Goal: Browse casually: Explore the website without a specific task or goal

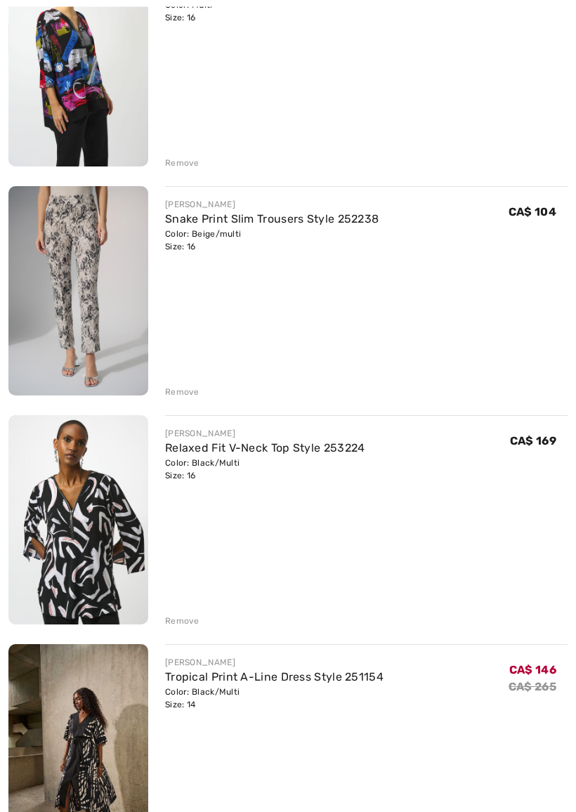
scroll to position [481, 0]
click at [187, 618] on div "Remove" at bounding box center [182, 620] width 34 height 13
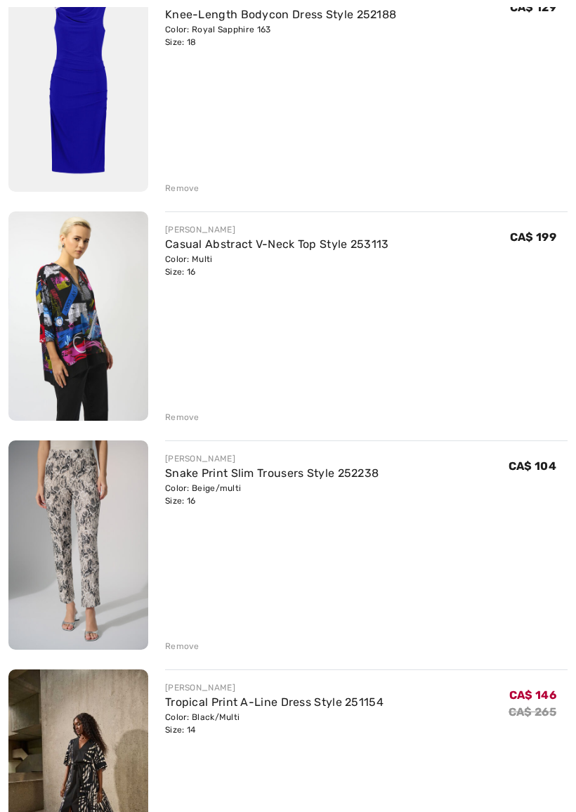
scroll to position [227, 0]
click at [96, 360] on img at bounding box center [78, 315] width 140 height 209
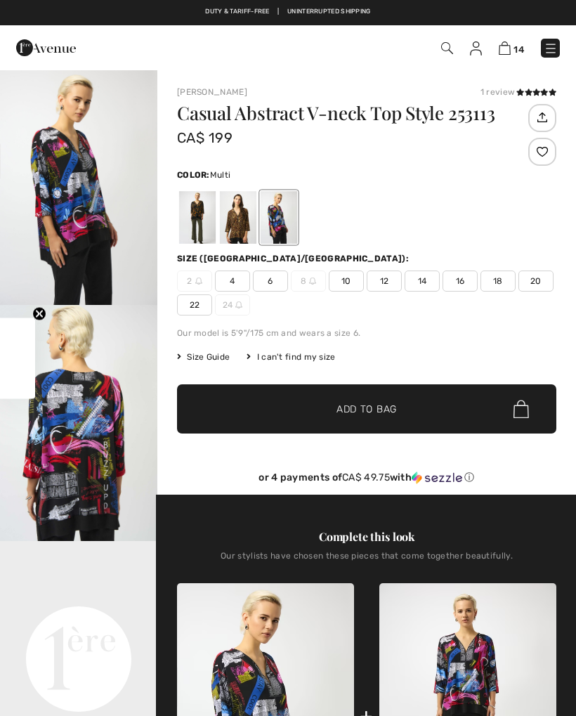
checkbox input "true"
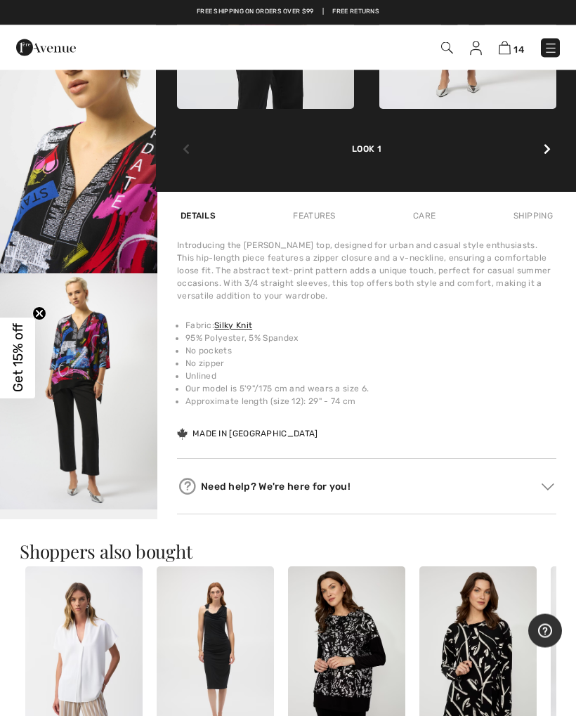
scroll to position [739, 0]
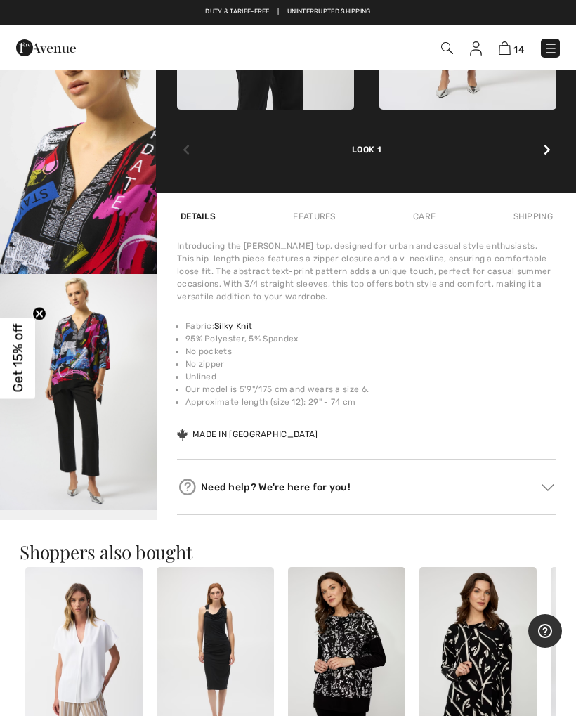
click at [100, 451] on img "4 / 5" at bounding box center [78, 392] width 157 height 236
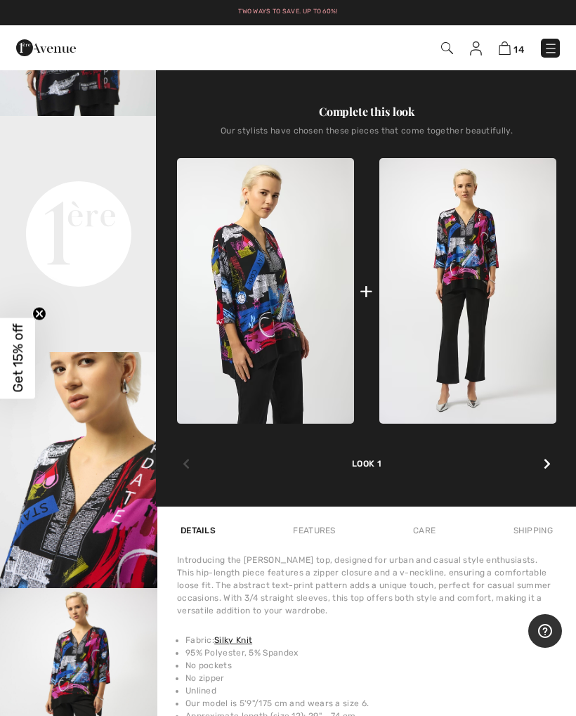
scroll to position [394, 0]
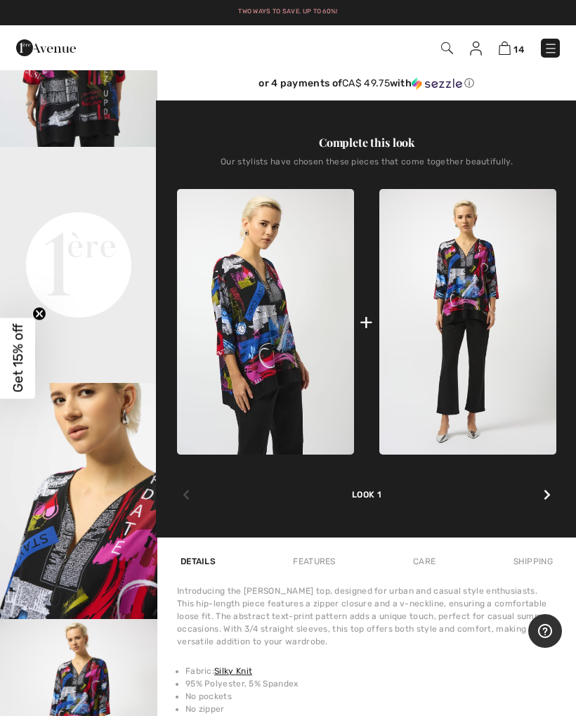
click at [482, 381] on img at bounding box center [467, 321] width 177 height 265
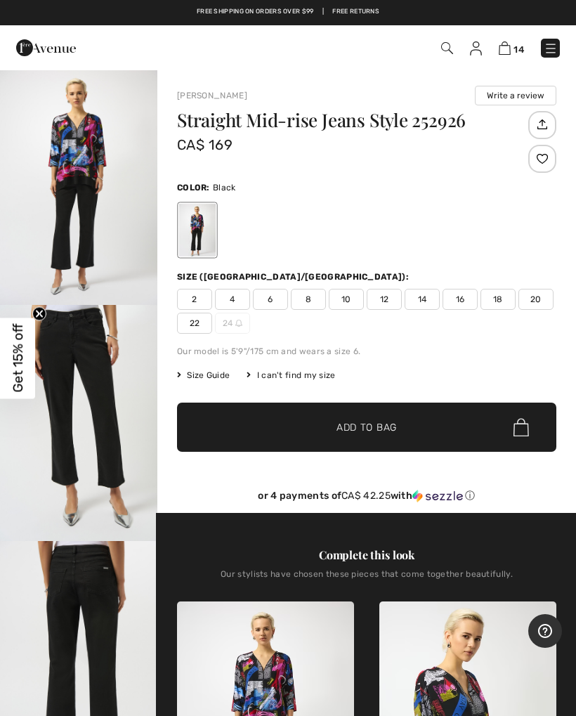
click at [506, 299] on span "18" at bounding box center [497, 299] width 35 height 21
click at [384, 429] on span "Add to Bag" at bounding box center [366, 427] width 60 height 15
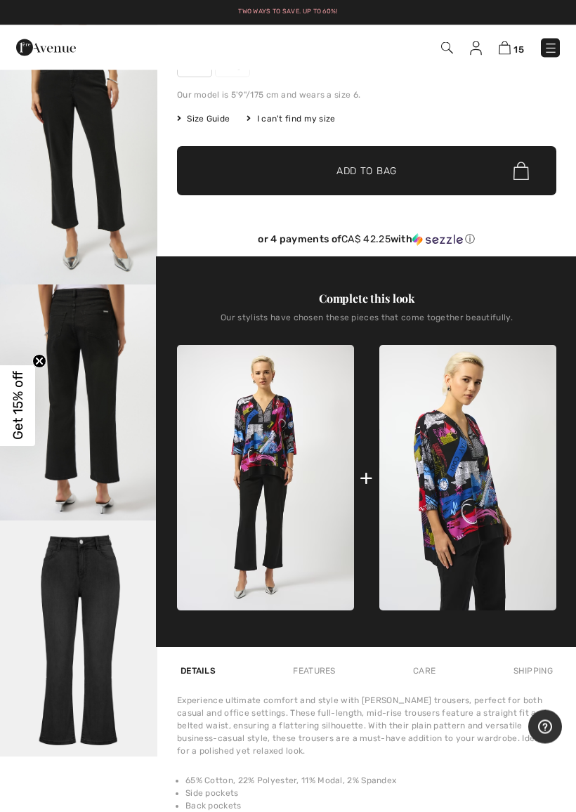
scroll to position [256, 0]
click at [282, 460] on img at bounding box center [265, 477] width 177 height 265
click at [288, 460] on img at bounding box center [265, 477] width 177 height 265
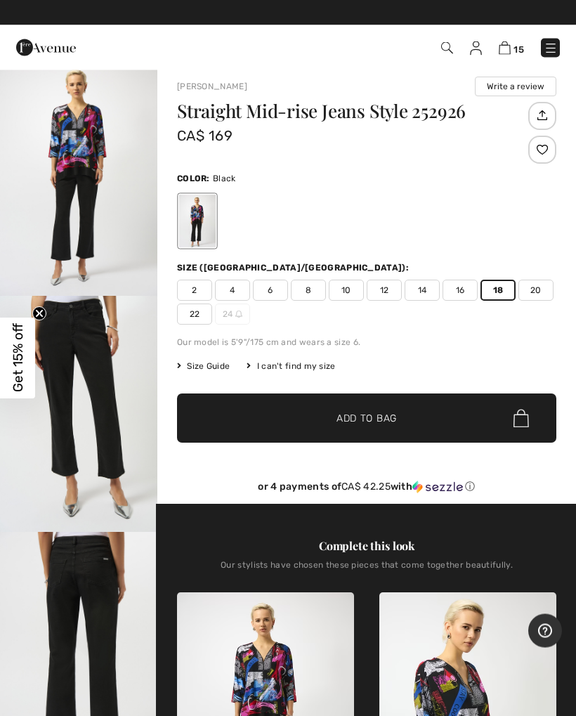
scroll to position [0, 0]
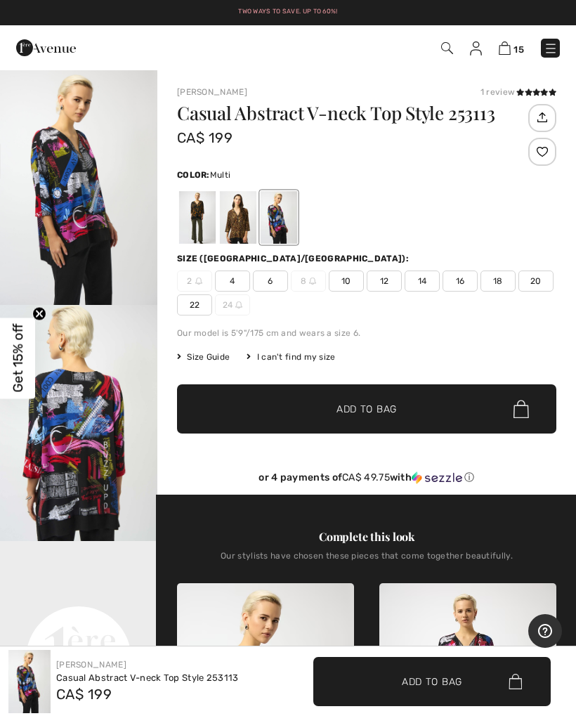
click at [510, 54] on img at bounding box center [505, 47] width 12 height 13
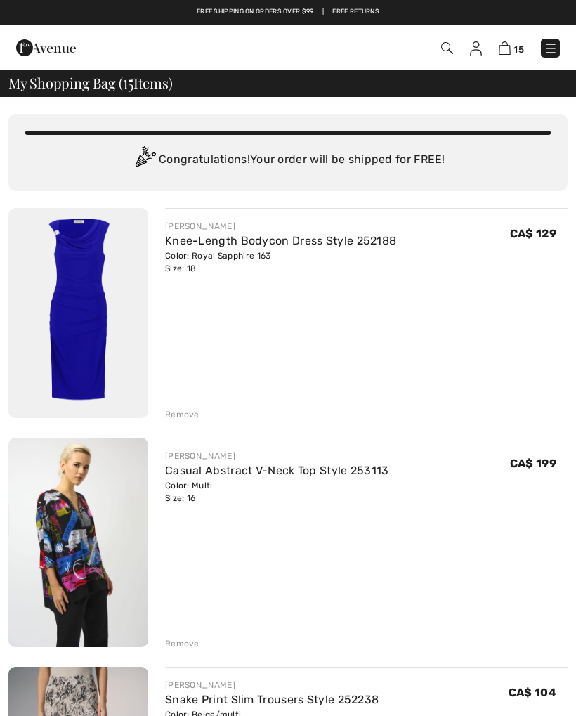
click at [190, 413] on div "Remove" at bounding box center [182, 414] width 34 height 13
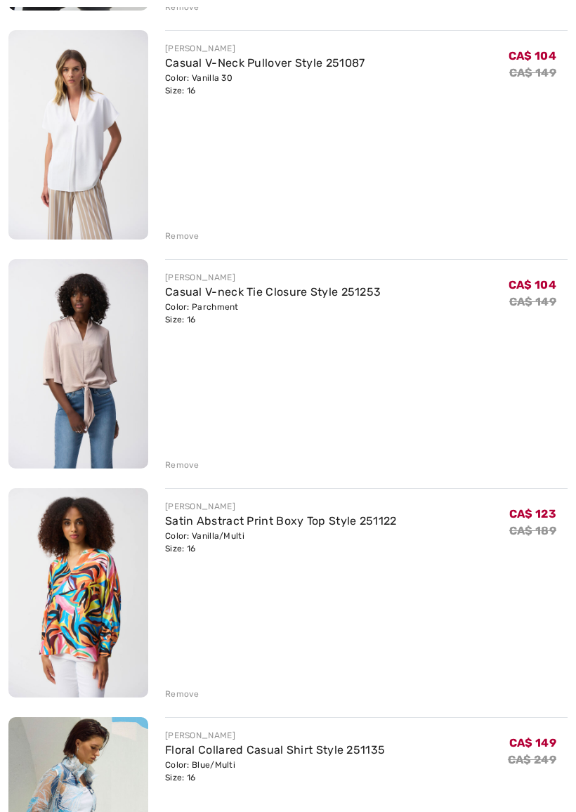
scroll to position [1517, 0]
click at [98, 400] on img at bounding box center [78, 363] width 140 height 209
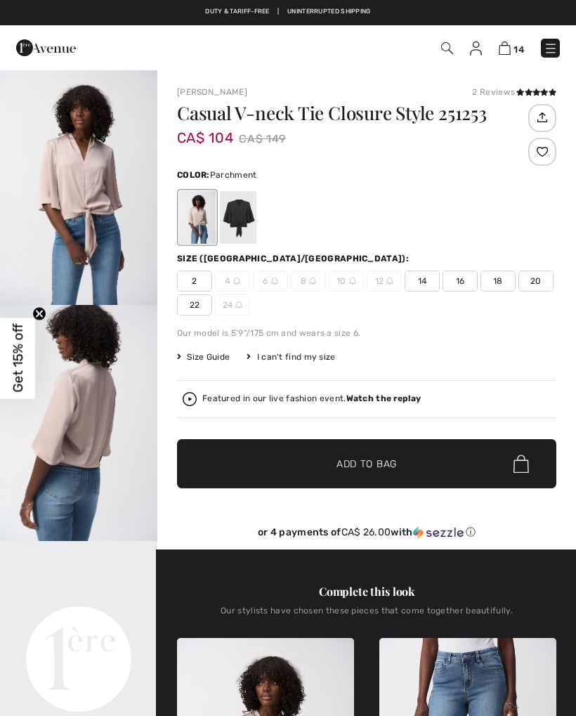
checkbox input "true"
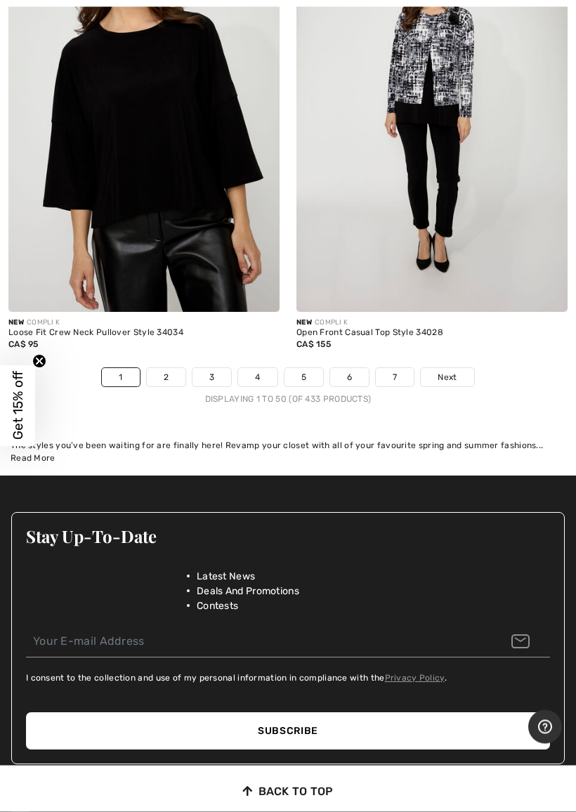
scroll to position [12208, 0]
click at [175, 368] on link "2" at bounding box center [166, 377] width 39 height 18
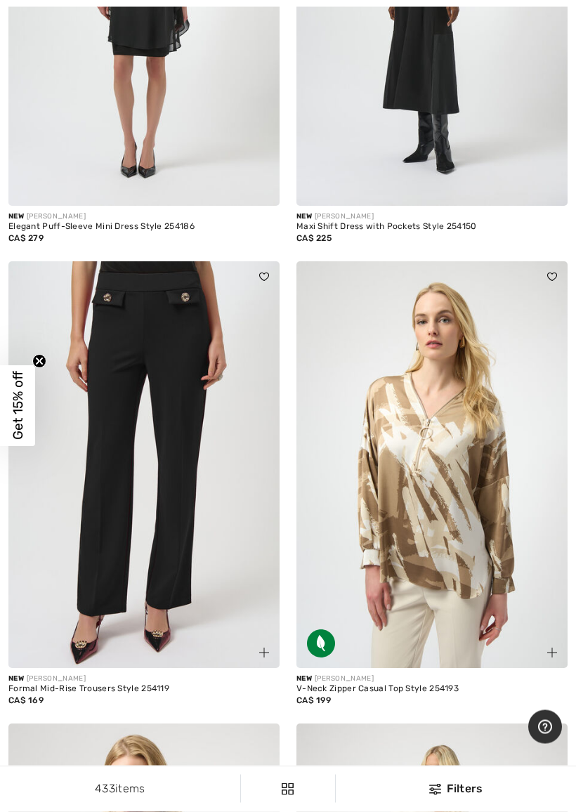
scroll to position [4245, 0]
click at [522, 496] on img at bounding box center [431, 464] width 271 height 407
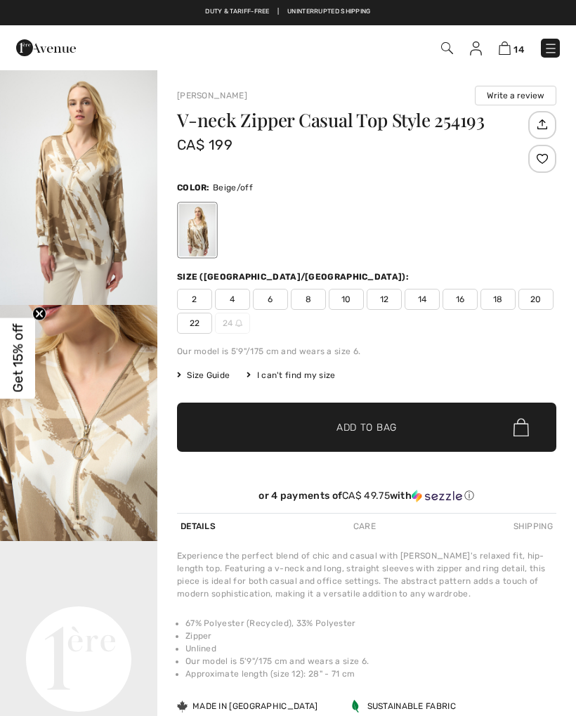
checkbox input "true"
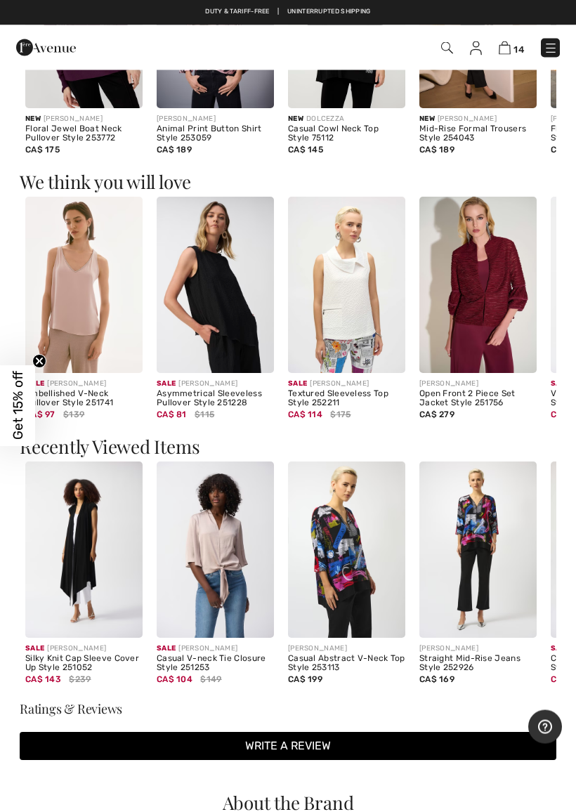
scroll to position [906, 0]
click at [88, 555] on img at bounding box center [83, 549] width 117 height 176
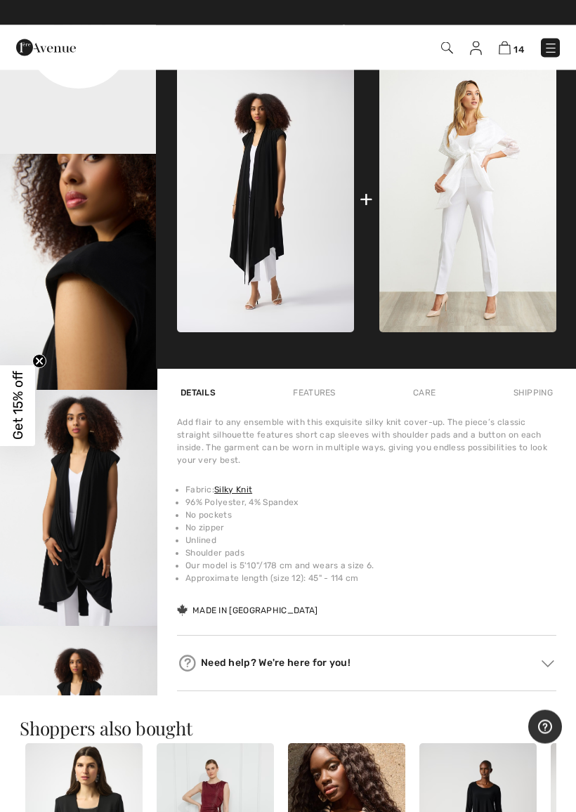
scroll to position [505, 0]
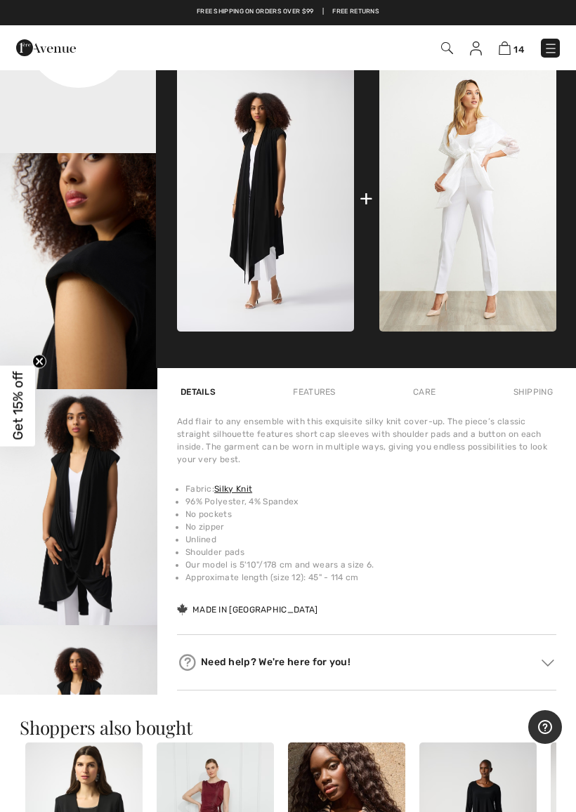
click at [102, 585] on img "4 / 6" at bounding box center [78, 507] width 157 height 236
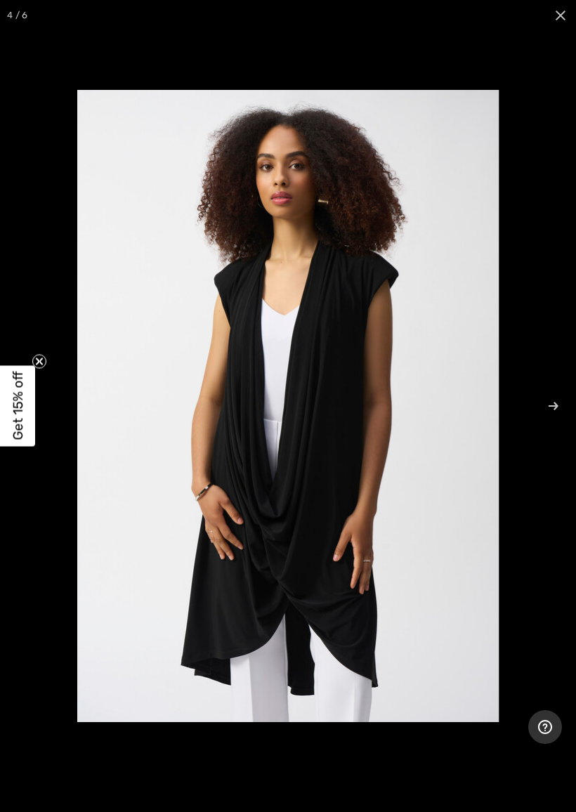
click at [34, 398] on span "Get 15% off" at bounding box center [17, 406] width 35 height 81
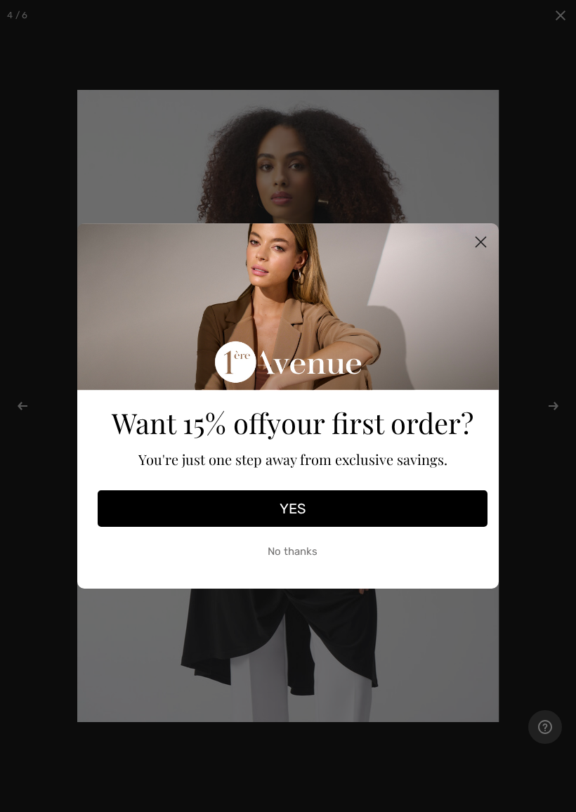
click at [484, 239] on icon "Close dialog" at bounding box center [481, 242] width 10 height 10
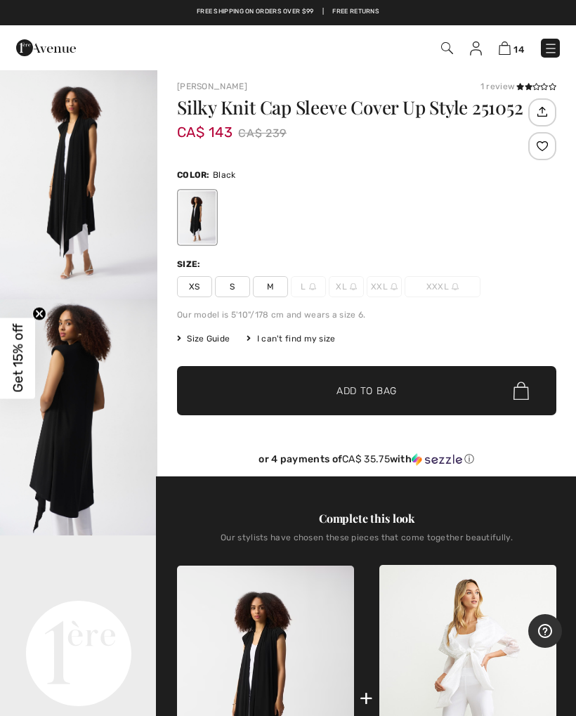
scroll to position [4, 0]
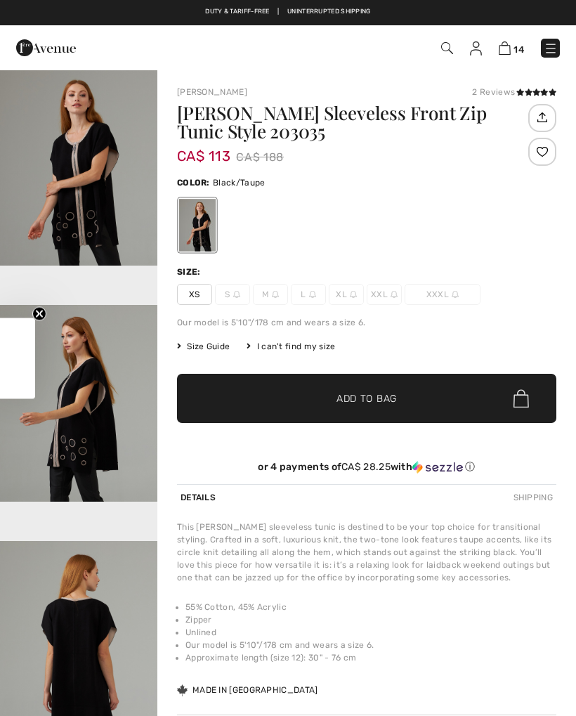
checkbox input "true"
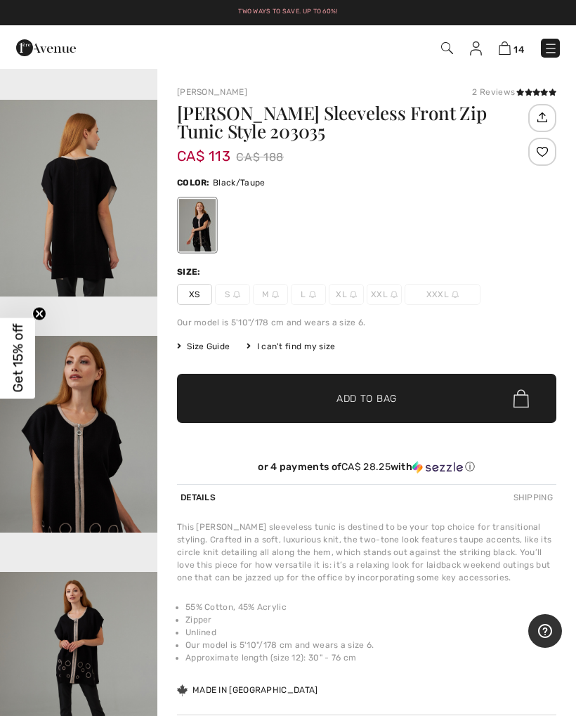
scroll to position [442, 0]
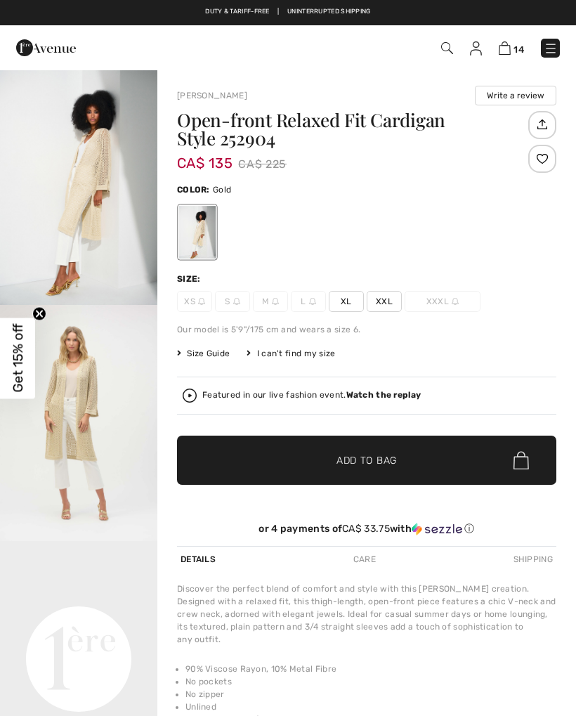
checkbox input "true"
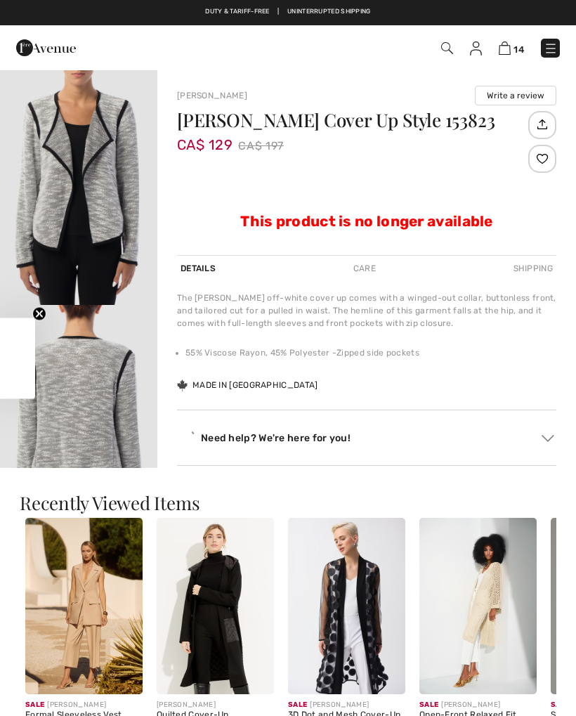
checkbox input "true"
click at [44, 711] on div "Formal Sleeveless Vest Style 251264" at bounding box center [83, 720] width 117 height 20
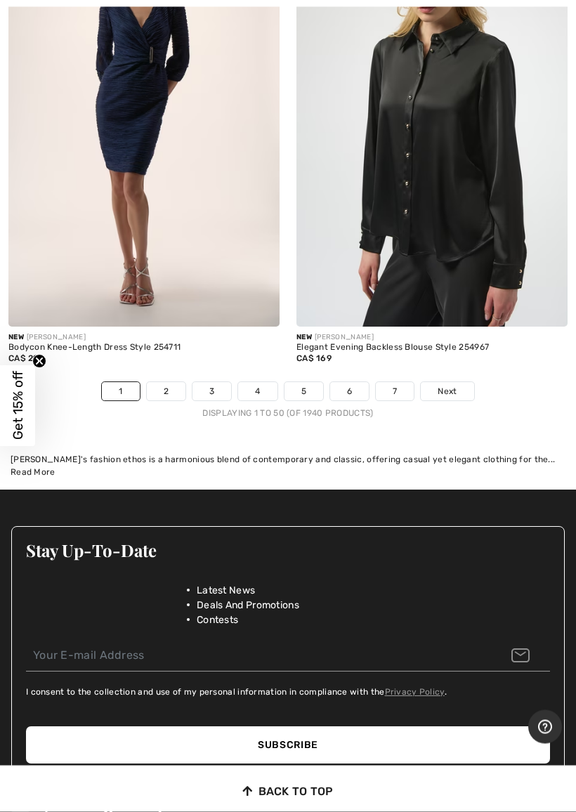
scroll to position [12471, 0]
click at [169, 382] on link "2" at bounding box center [166, 391] width 39 height 18
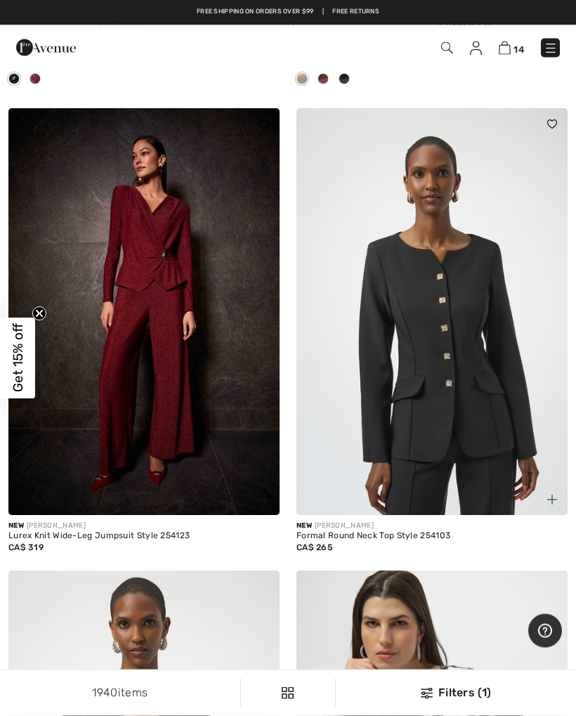
scroll to position [8326, 0]
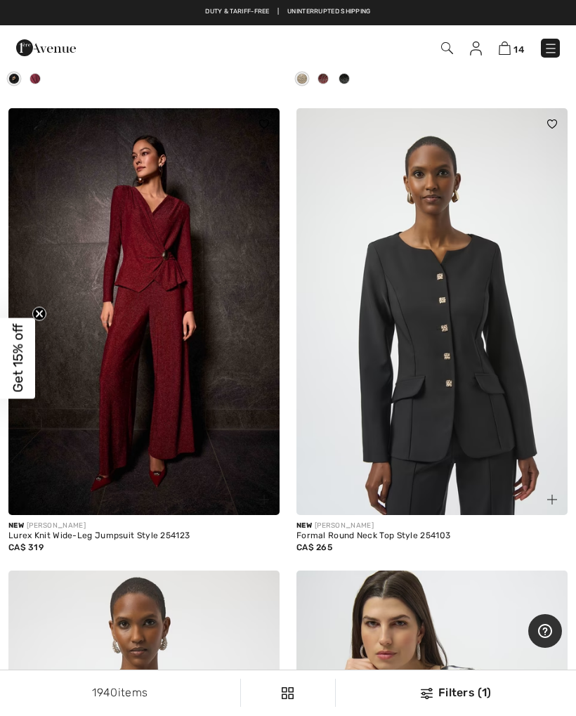
click at [187, 338] on img at bounding box center [143, 311] width 271 height 407
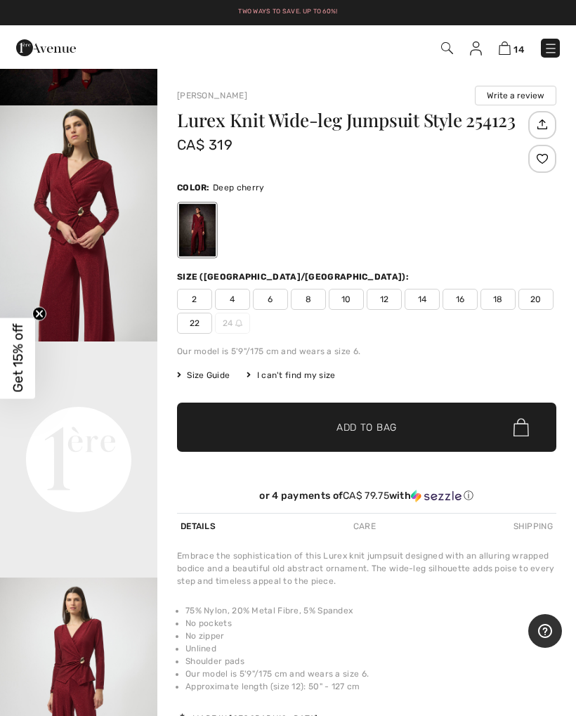
scroll to position [200, 0]
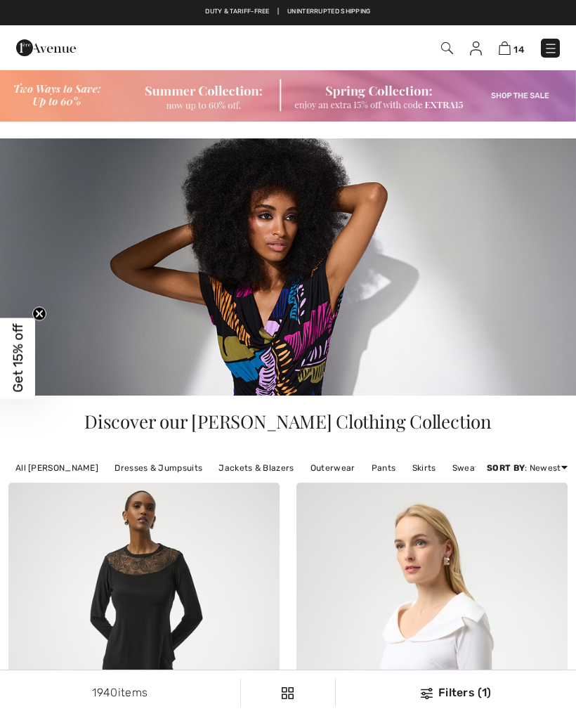
checkbox input "true"
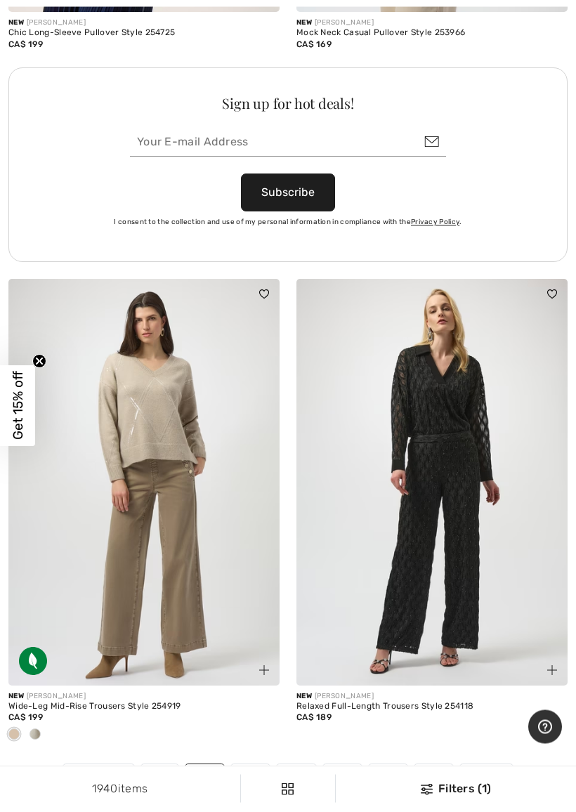
scroll to position [12228, 0]
click at [565, 387] on img at bounding box center [431, 482] width 271 height 407
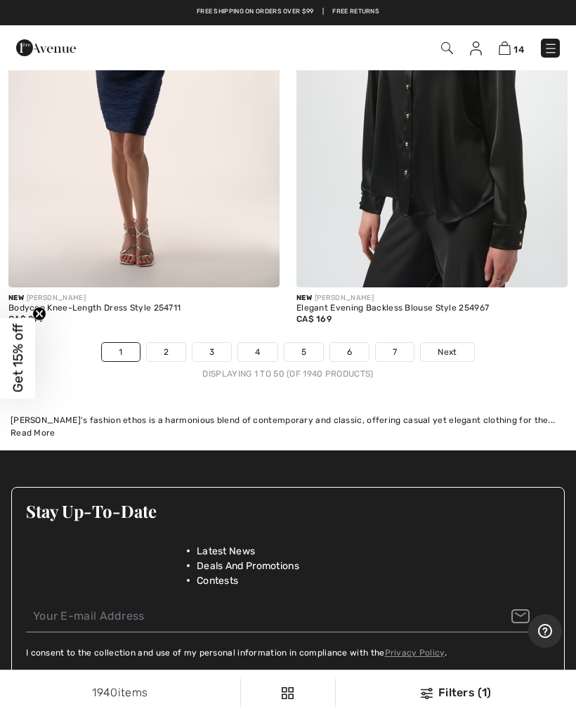
scroll to position [12510, 0]
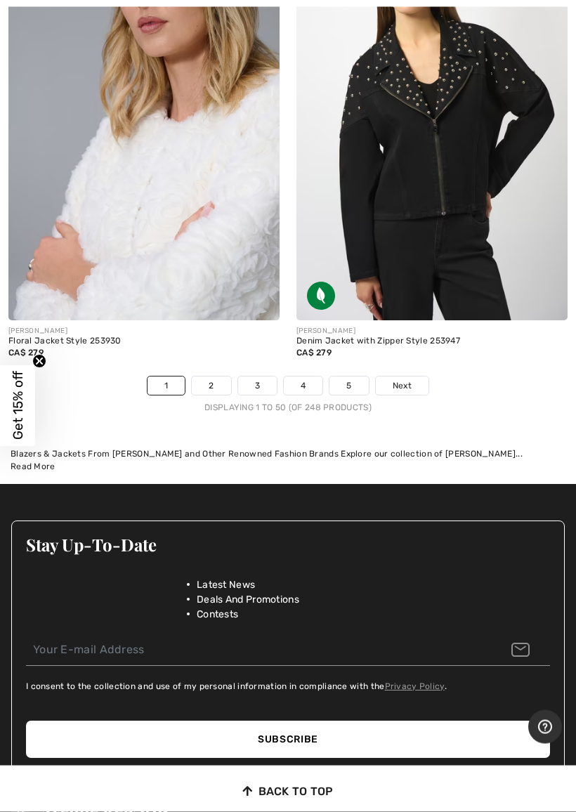
scroll to position [12344, 0]
click at [216, 376] on link "2" at bounding box center [211, 385] width 39 height 18
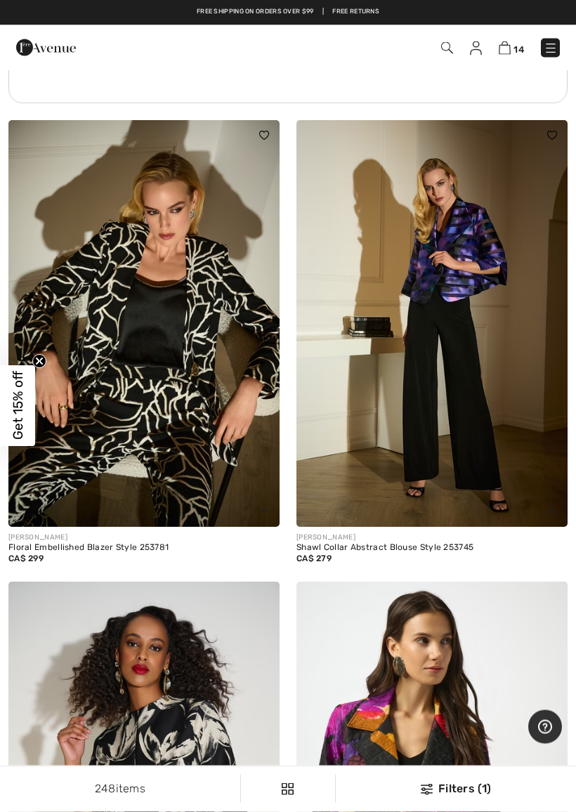
scroll to position [6011, 0]
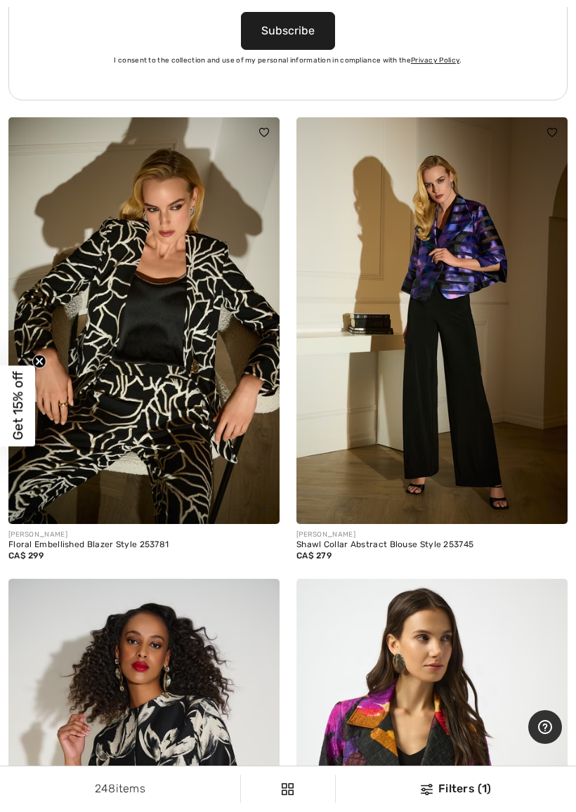
click at [466, 278] on img at bounding box center [431, 320] width 271 height 407
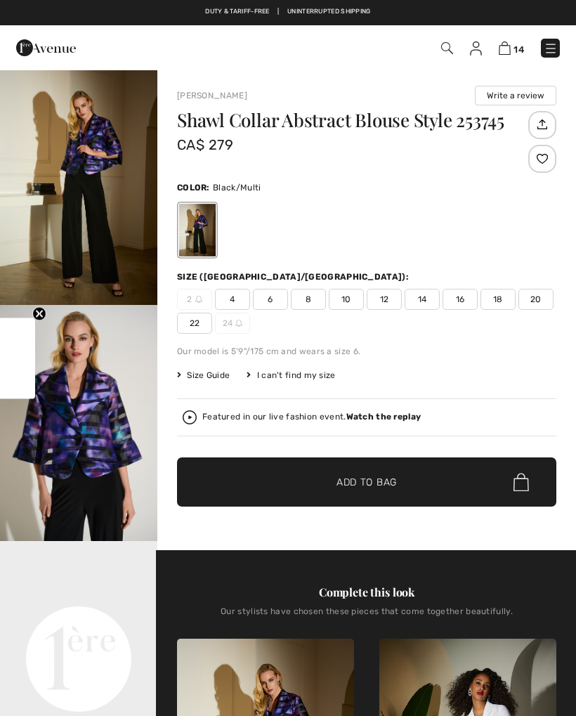
checkbox input "true"
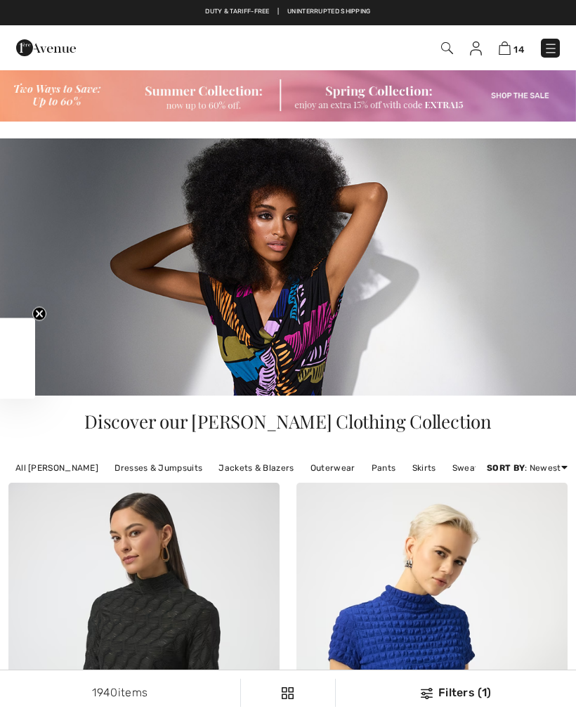
checkbox input "true"
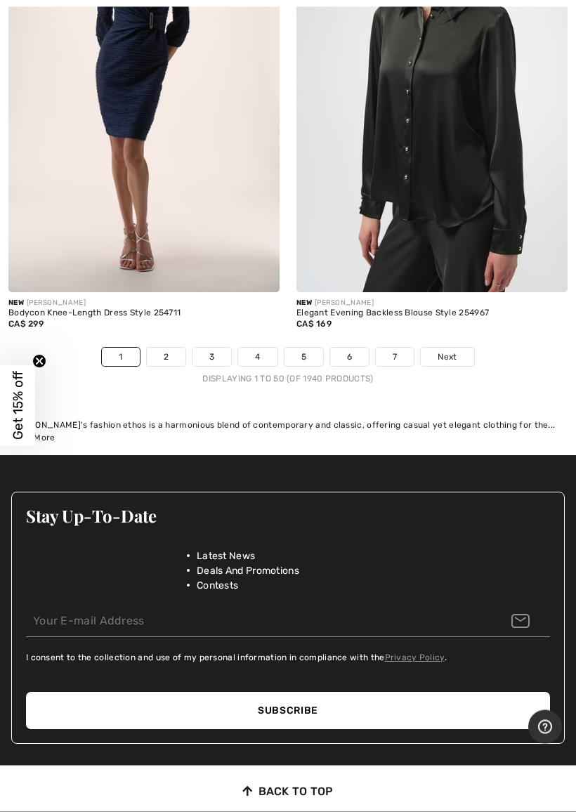
scroll to position [12505, 0]
click at [175, 348] on link "2" at bounding box center [166, 357] width 39 height 18
click at [176, 348] on link "2" at bounding box center [166, 357] width 39 height 18
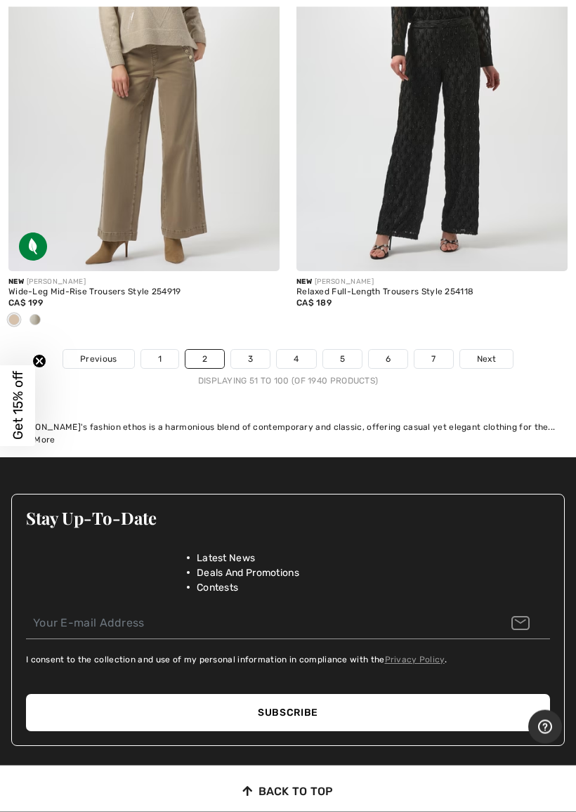
scroll to position [12643, 0]
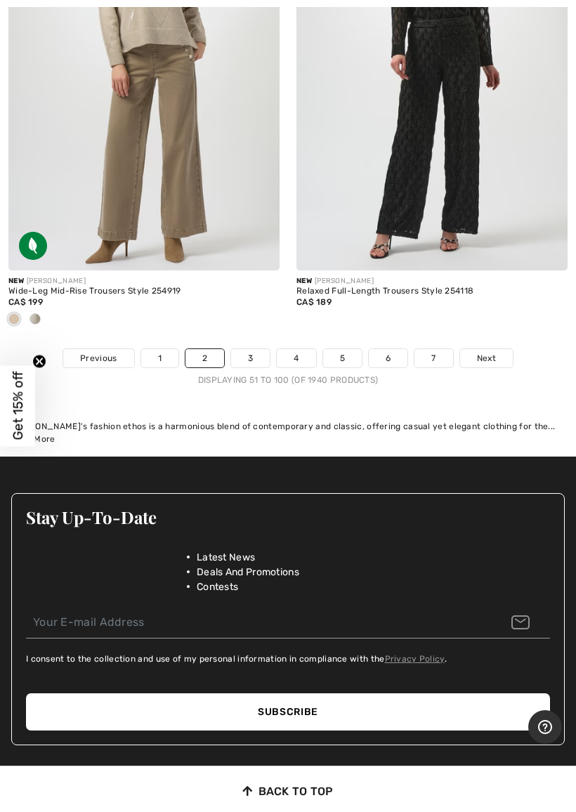
click at [260, 349] on link "3" at bounding box center [250, 358] width 39 height 18
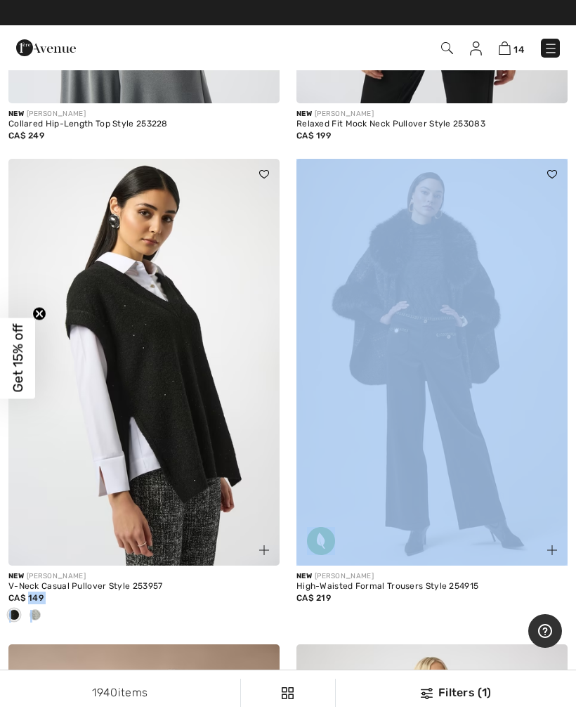
scroll to position [2217, 0]
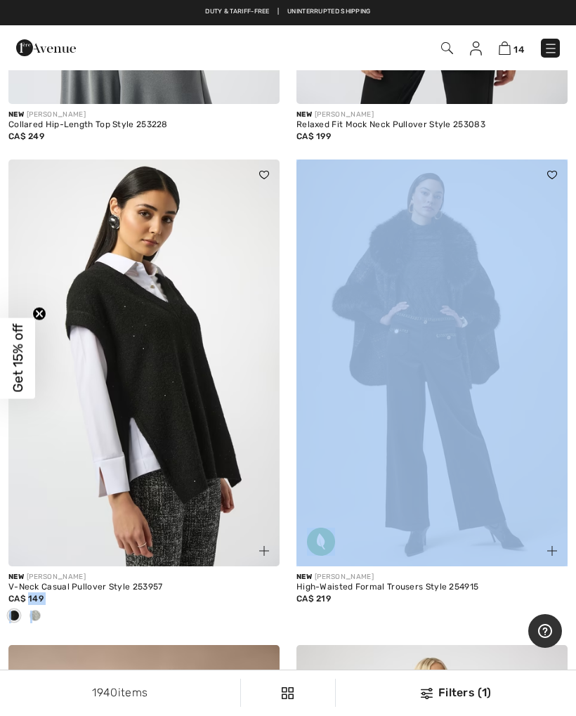
click at [216, 459] on img at bounding box center [143, 362] width 271 height 407
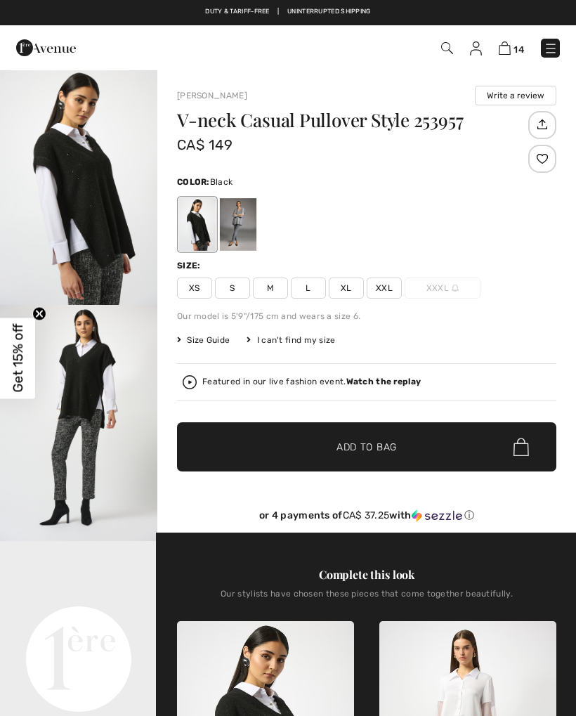
checkbox input "true"
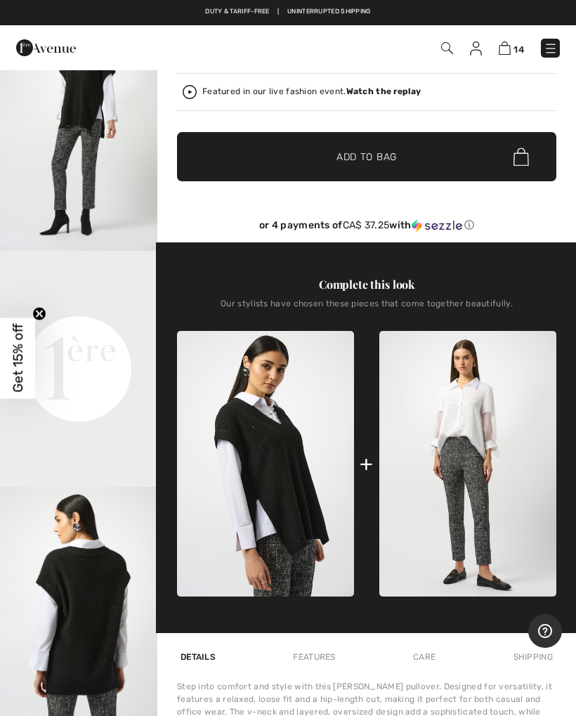
scroll to position [285, 0]
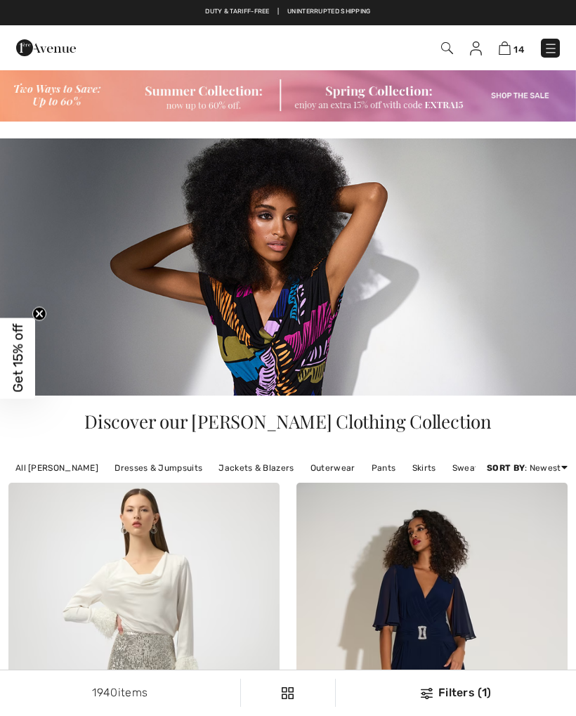
scroll to position [2217, 0]
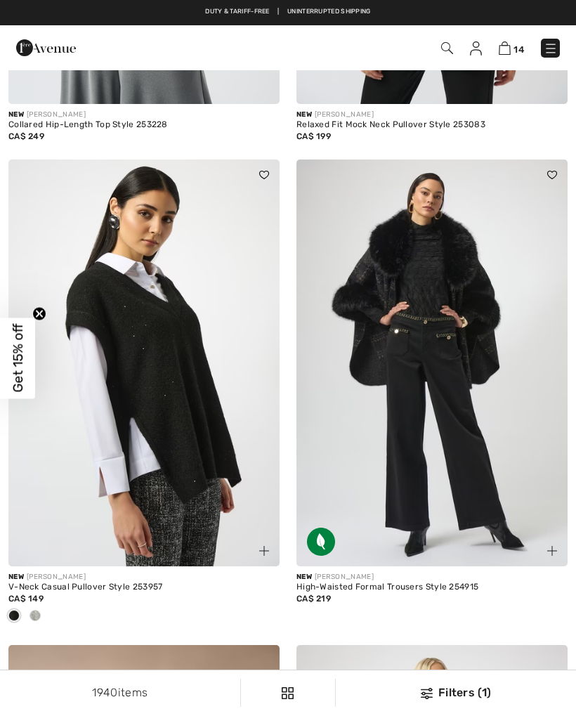
checkbox input "true"
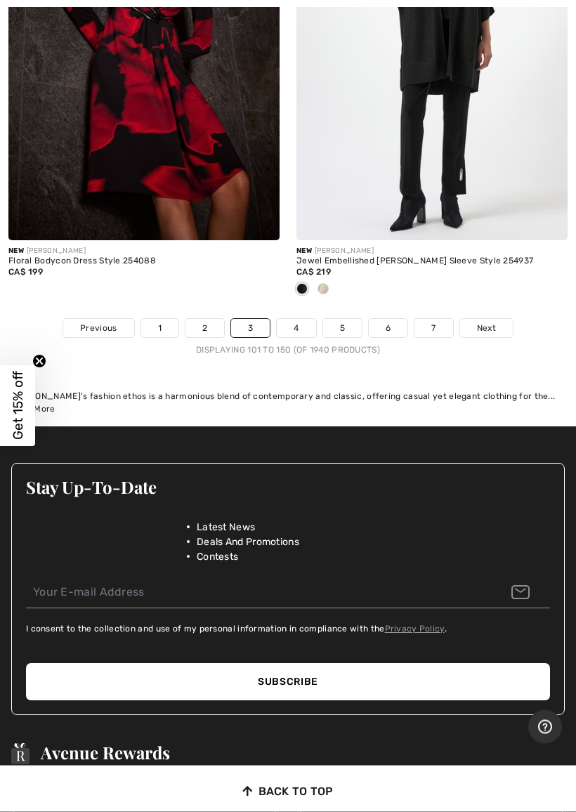
scroll to position [12650, 0]
click at [305, 319] on link "4" at bounding box center [296, 328] width 39 height 18
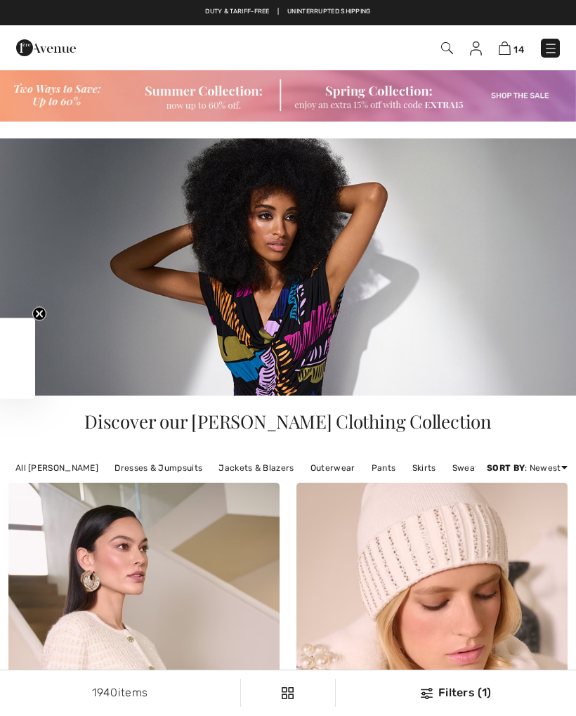
checkbox input "true"
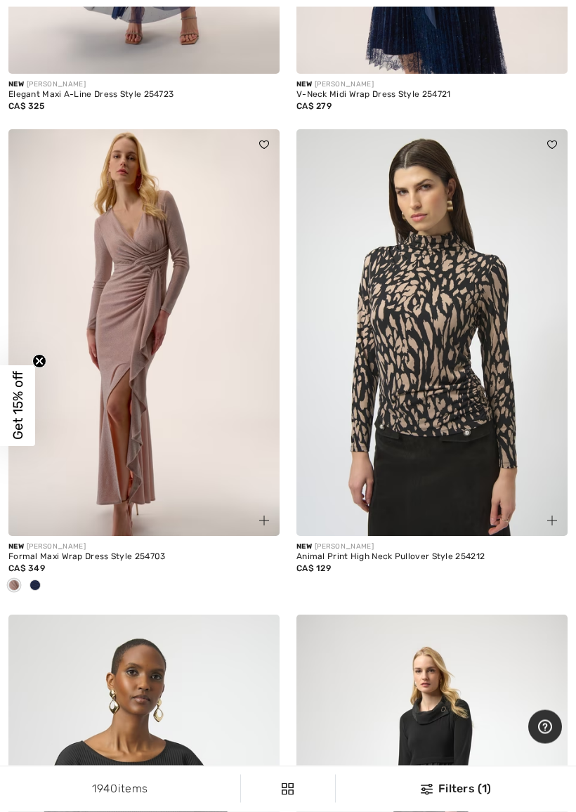
scroll to position [6805, 0]
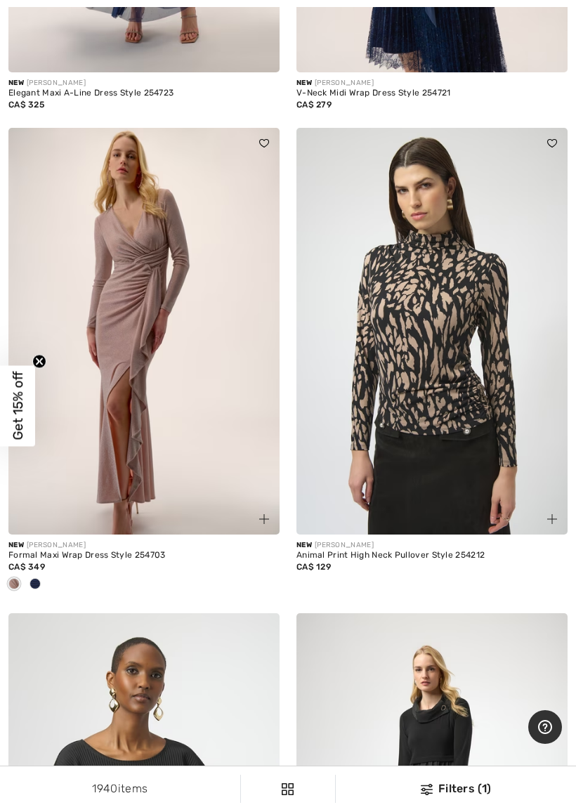
click at [147, 362] on img at bounding box center [143, 331] width 271 height 407
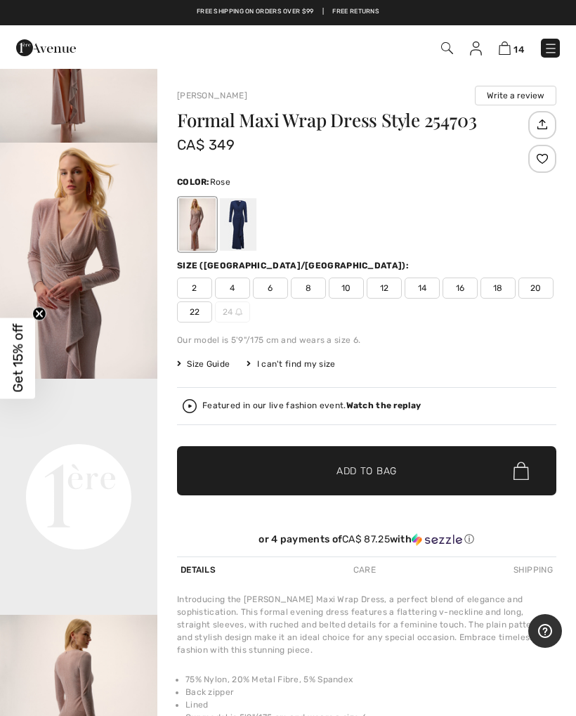
scroll to position [184, 0]
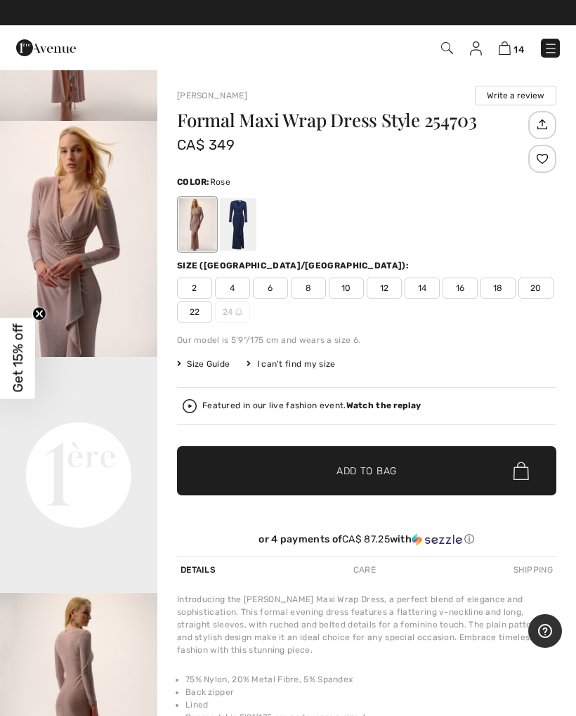
click at [194, 403] on img at bounding box center [190, 406] width 14 height 14
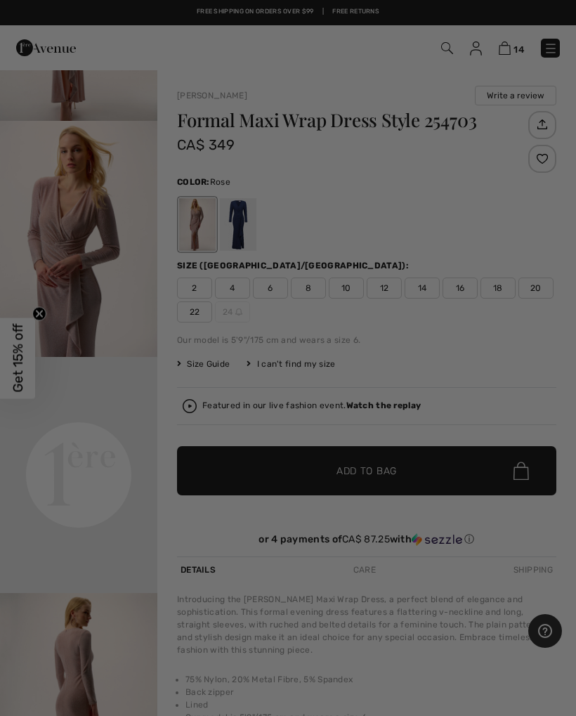
scroll to position [0, 0]
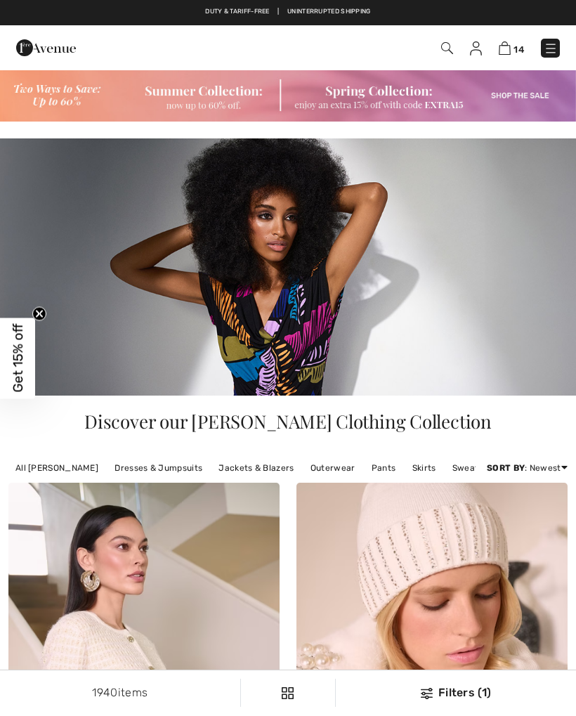
scroll to position [6845, 0]
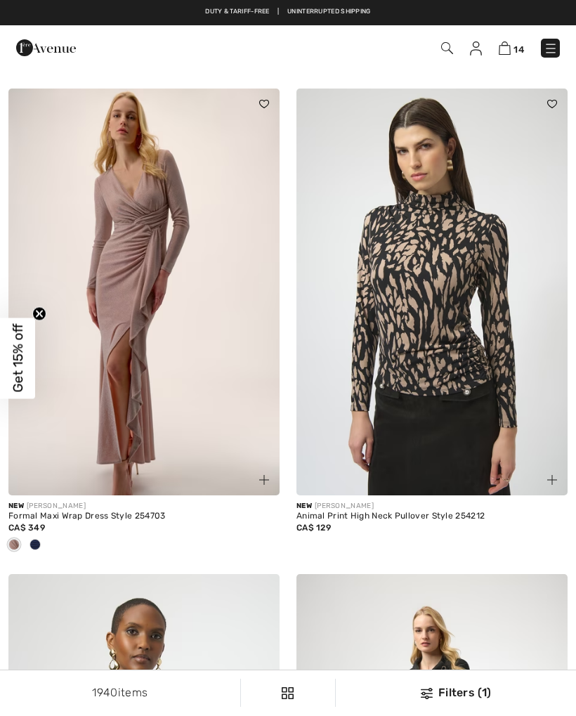
checkbox input "true"
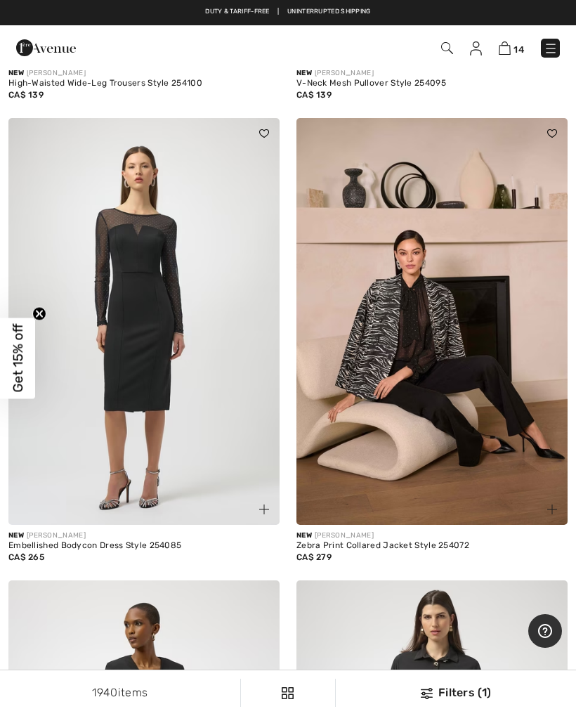
scroll to position [10676, 0]
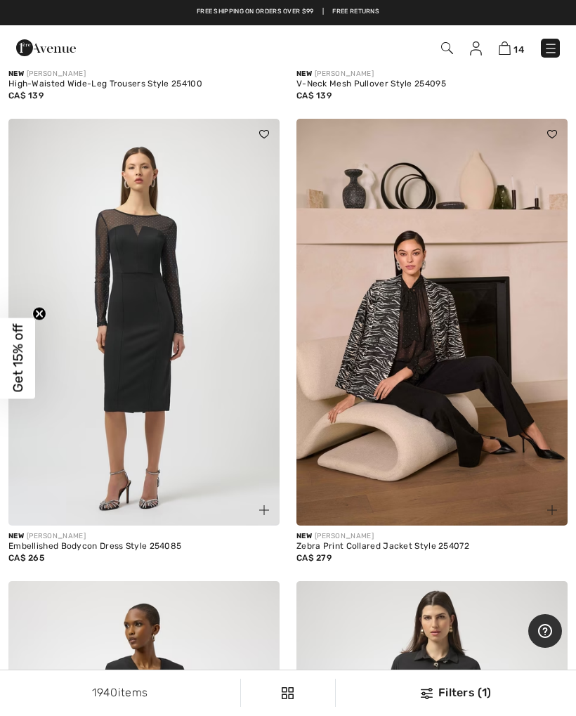
click at [388, 360] on img at bounding box center [431, 322] width 271 height 407
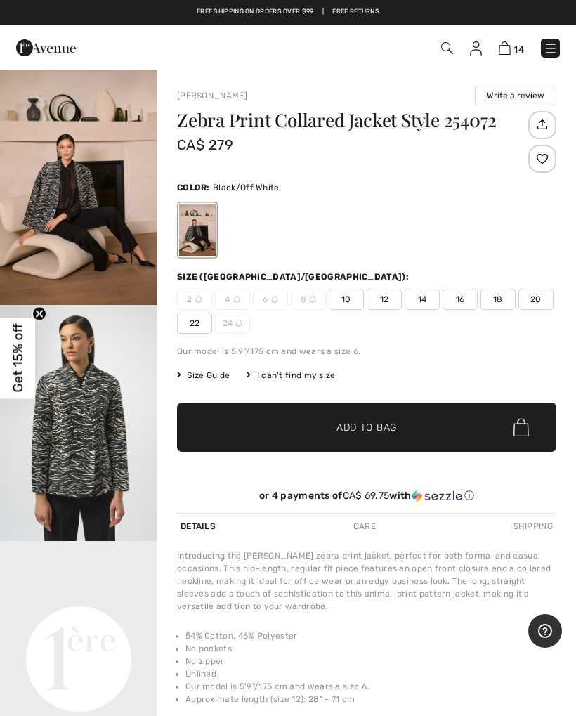
click at [96, 479] on img "2 / 5" at bounding box center [78, 423] width 157 height 236
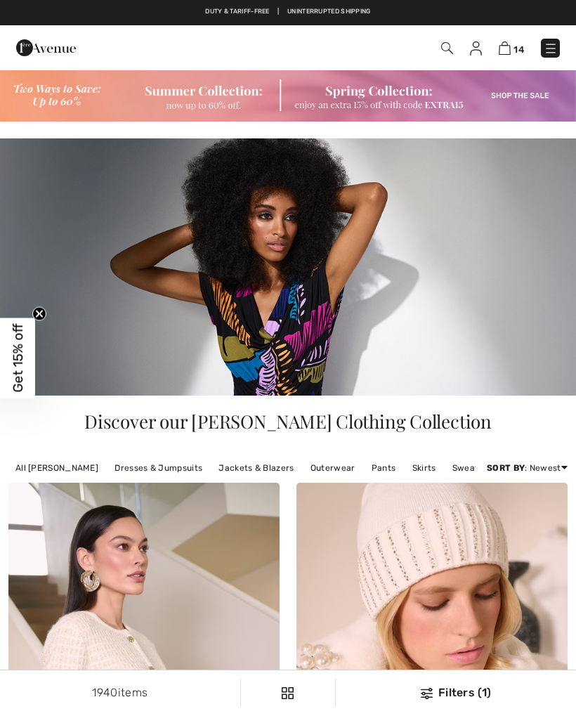
checkbox input "true"
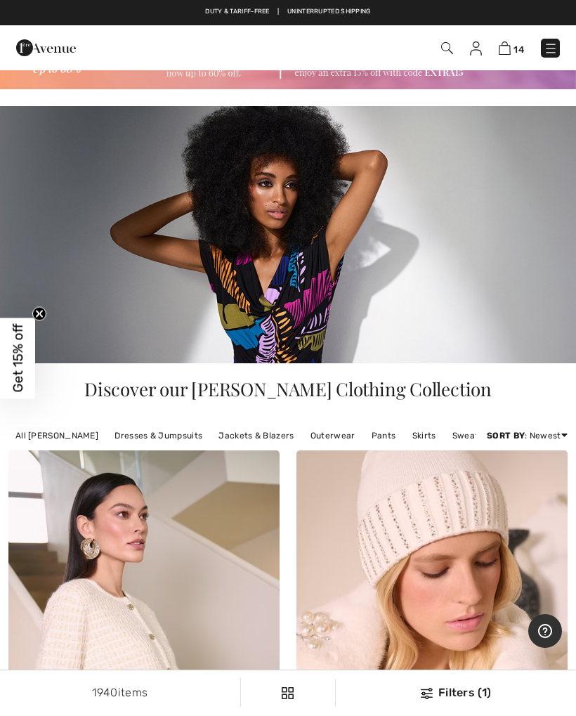
scroll to position [32, 0]
click at [319, 379] on span "Discover our [PERSON_NAME] Clothing Collection" at bounding box center [287, 389] width 407 height 25
click at [271, 435] on link "Jackets & Blazers" at bounding box center [255, 435] width 89 height 18
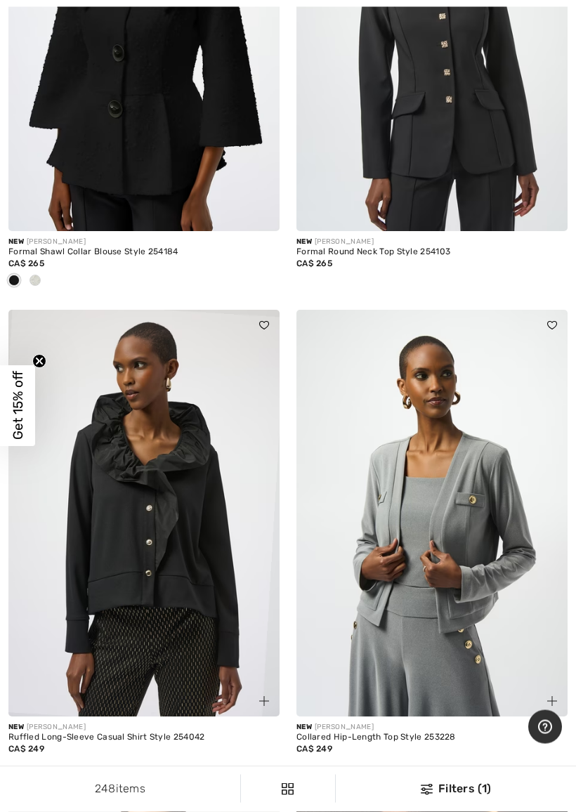
scroll to position [3323, 0]
click at [464, 662] on img at bounding box center [431, 513] width 271 height 407
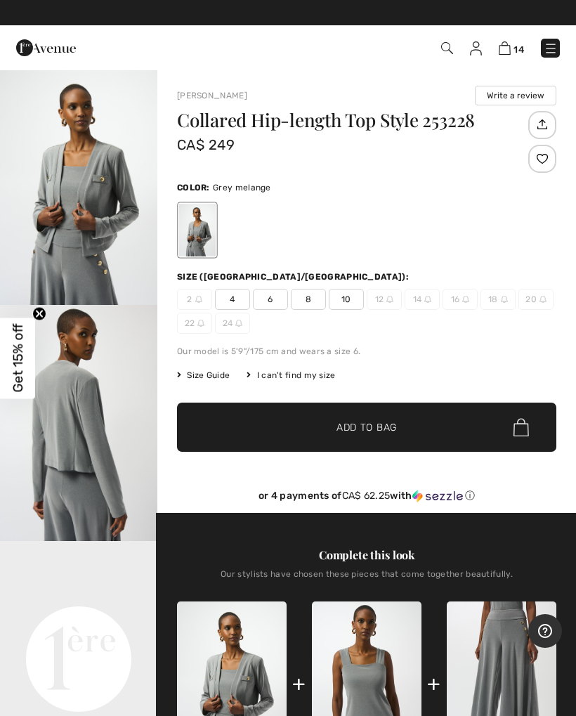
click at [515, 649] on img at bounding box center [502, 683] width 110 height 164
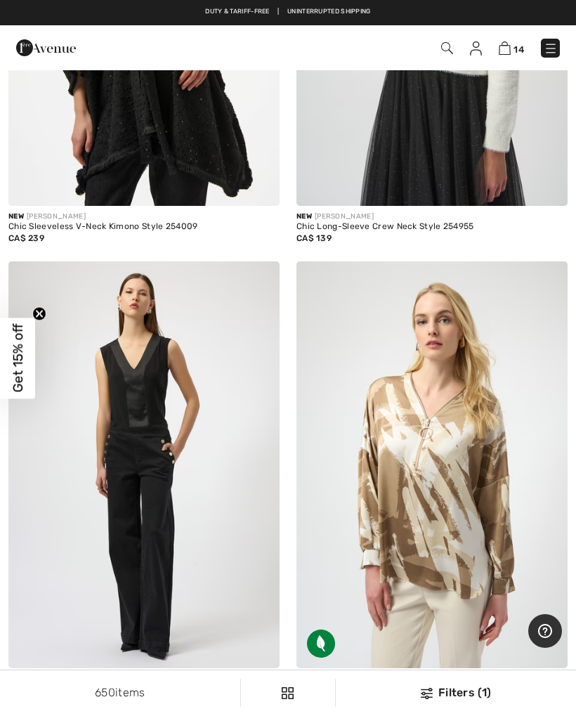
scroll to position [2303, 0]
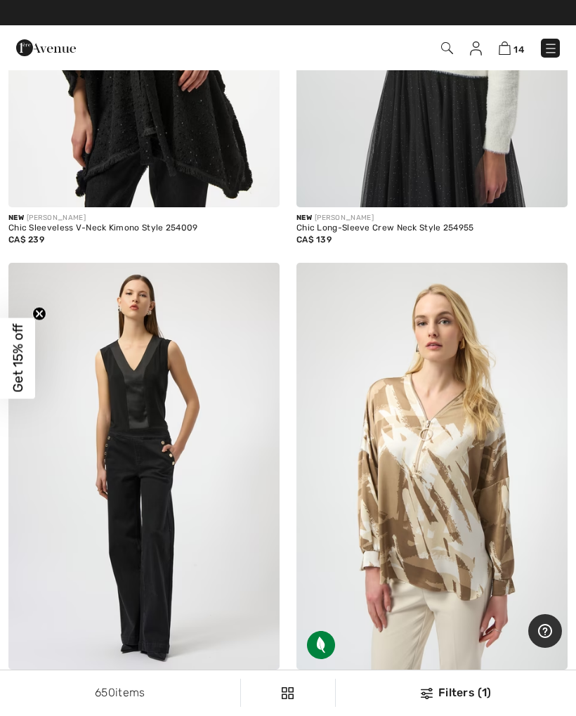
click at [550, 45] on img at bounding box center [550, 48] width 14 height 14
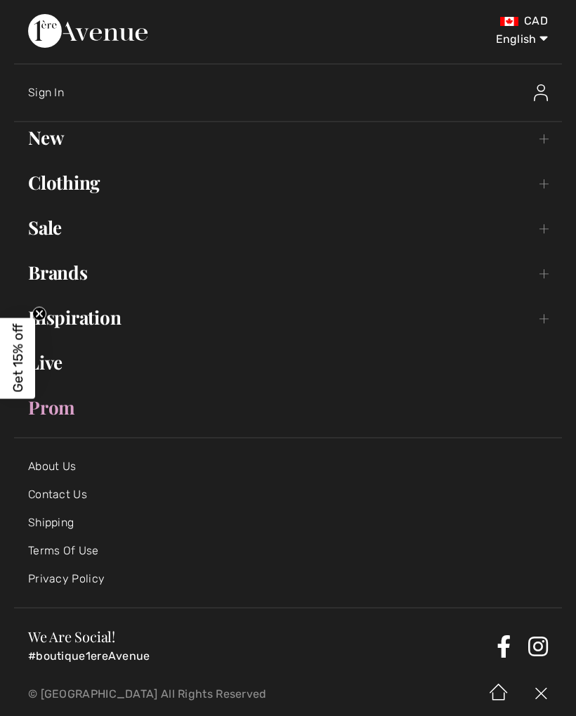
click at [64, 356] on link "Live" at bounding box center [288, 362] width 548 height 31
